Goal: Task Accomplishment & Management: Use online tool/utility

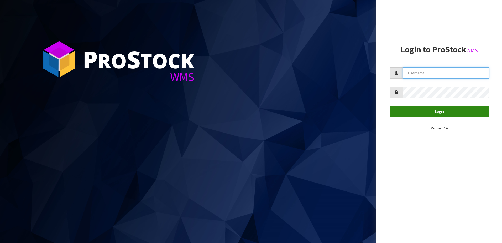
type input "[EMAIL_ADDRESS][DOMAIN_NAME]"
click at [419, 109] on button "Login" at bounding box center [439, 111] width 99 height 11
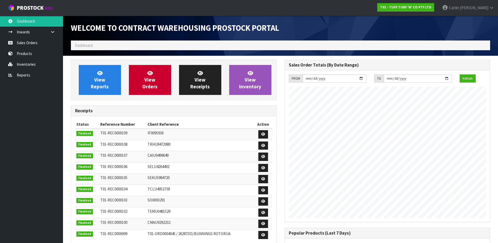
scroll to position [291, 214]
click at [27, 73] on link "Reports" at bounding box center [31, 75] width 63 height 11
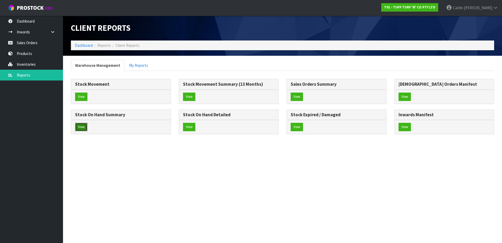
click at [84, 125] on button "View" at bounding box center [81, 127] width 12 height 8
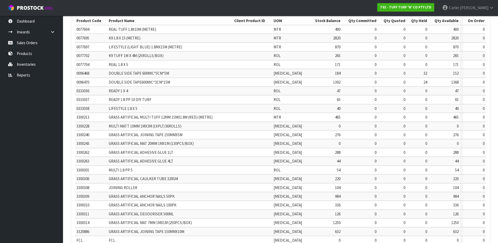
scroll to position [105, 0]
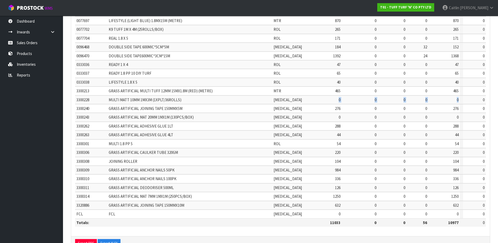
drag, startPoint x: 458, startPoint y: 99, endPoint x: 295, endPoint y: 100, distance: 164.0
click at [295, 100] on tr "3300228 MULTI MATT 10MM 1MX3M (1XPLT/36ROLLS) [MEDICAL_DATA] 0 0 0 0 0 0" at bounding box center [280, 99] width 411 height 9
click at [292, 100] on span "[MEDICAL_DATA]" at bounding box center [288, 99] width 28 height 5
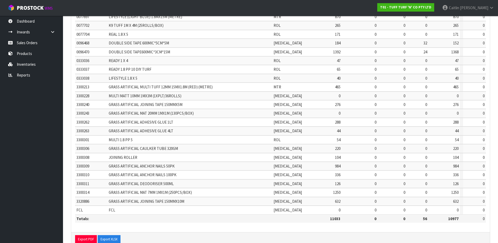
scroll to position [122, 0]
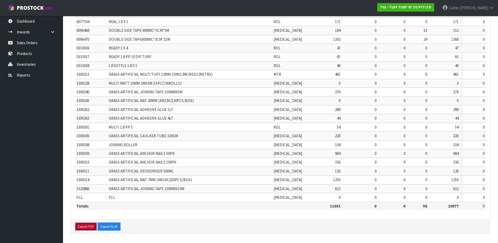
click at [85, 226] on button "Export PDF" at bounding box center [86, 226] width 22 height 8
